Goal: Task Accomplishment & Management: Use online tool/utility

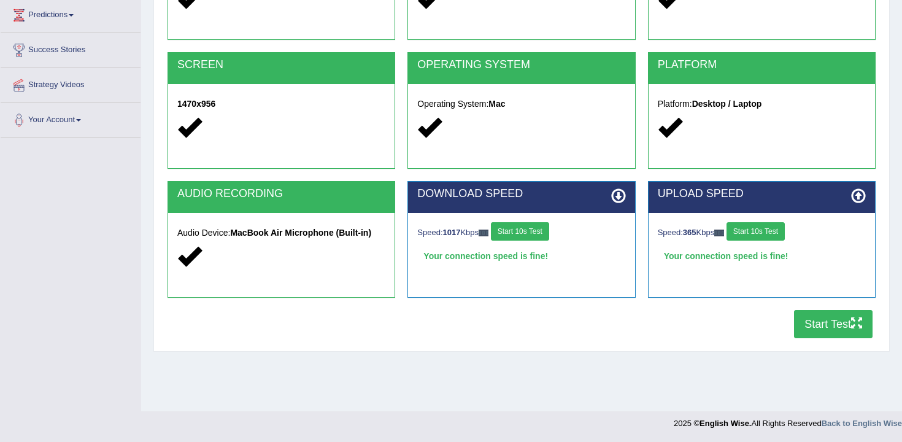
click at [819, 334] on button "Start Test" at bounding box center [833, 324] width 78 height 28
click at [794, 310] on button "Start Test" at bounding box center [833, 324] width 78 height 28
